Goal: Download file/media: Download file/media

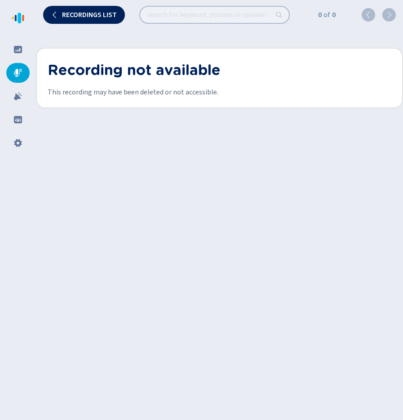
click at [312, 112] on div "Recordings list 0 of 0 Recording not available This recording may have been del…" at bounding box center [219, 210] width 367 height 420
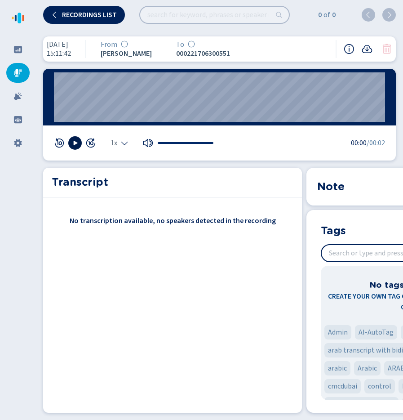
click at [77, 145] on icon at bounding box center [74, 142] width 7 height 7
click at [114, 102] on wave "00:24" at bounding box center [219, 96] width 331 height 49
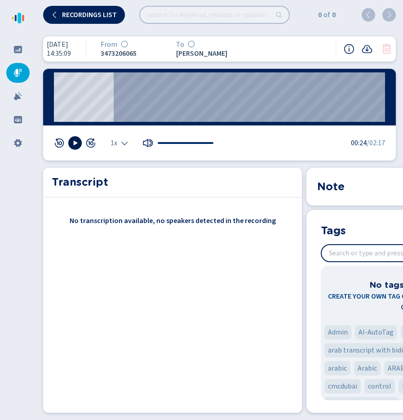
click at [78, 144] on icon at bounding box center [74, 142] width 7 height 7
click at [76, 142] on rect at bounding box center [76, 143] width 1 height 4
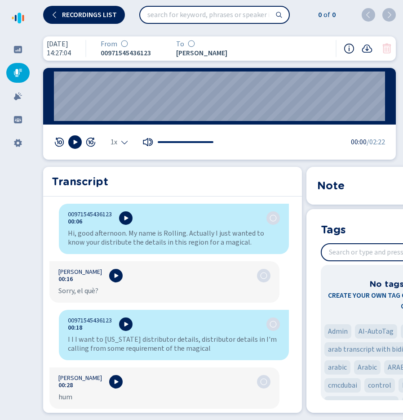
click at [348, 47] on icon at bounding box center [349, 48] width 11 height 11
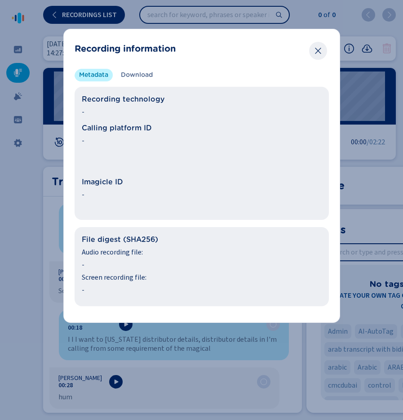
click at [316, 50] on icon "Close" at bounding box center [318, 50] width 9 height 9
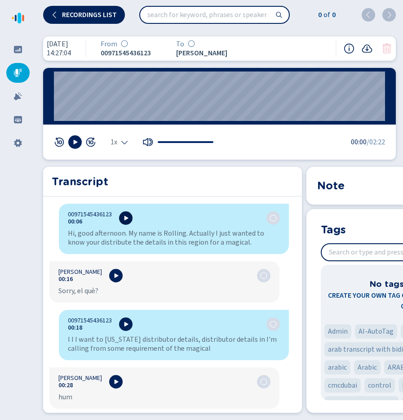
click at [125, 221] on icon at bounding box center [125, 217] width 7 height 7
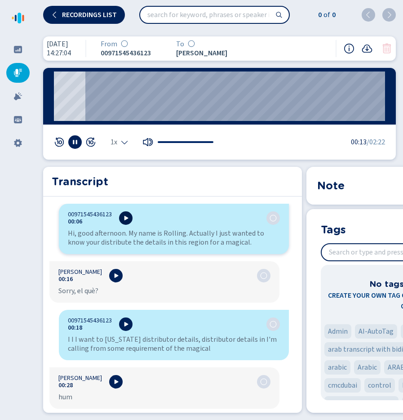
click at [125, 221] on icon at bounding box center [125, 217] width 7 height 7
click at [75, 141] on icon at bounding box center [74, 141] width 7 height 7
click at [72, 146] on button at bounding box center [74, 141] width 13 height 13
click at [368, 52] on icon at bounding box center [367, 48] width 10 height 8
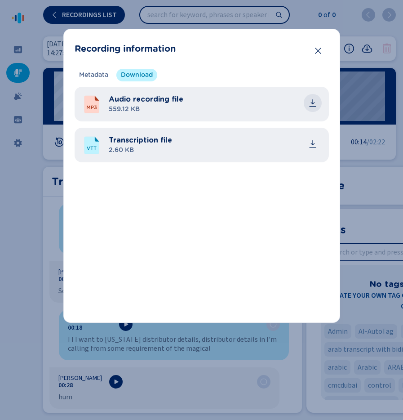
click at [312, 104] on icon "common.download" at bounding box center [312, 101] width 4 height 5
click at [322, 48] on button "Close" at bounding box center [318, 51] width 18 height 18
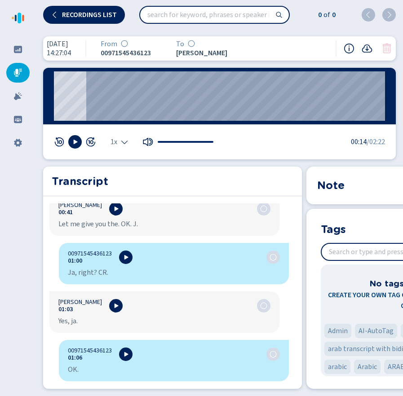
scroll to position [423, 0]
